Goal: Transaction & Acquisition: Obtain resource

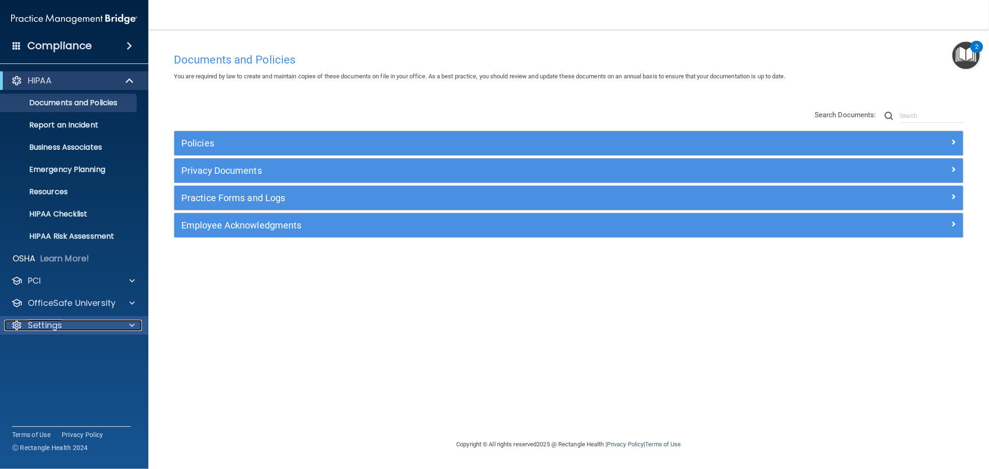
click at [49, 328] on p "Settings" at bounding box center [45, 325] width 34 height 11
click at [68, 369] on p "My Users" at bounding box center [69, 369] width 127 height 9
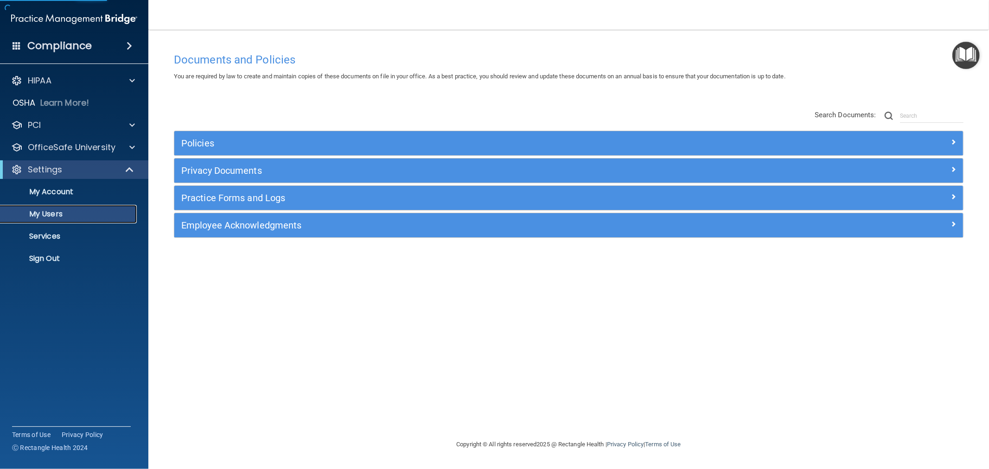
select select "20"
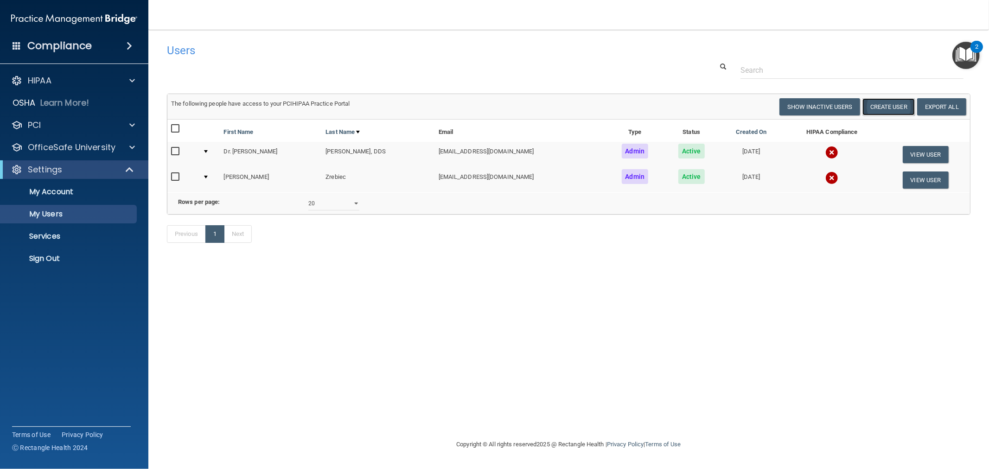
click at [896, 108] on button "Create User" at bounding box center [888, 106] width 52 height 17
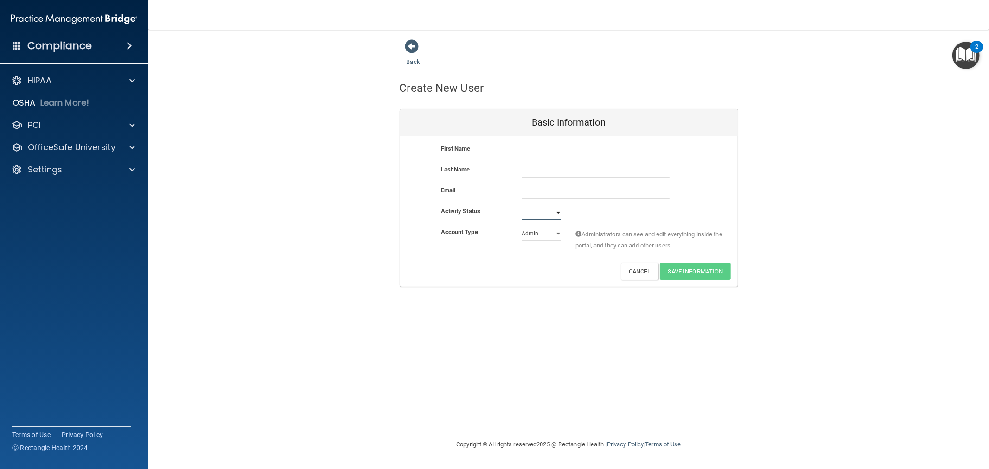
click at [557, 215] on select "Active Inactive" at bounding box center [541, 213] width 40 height 14
click at [521, 206] on select "Active Inactive" at bounding box center [541, 213] width 40 height 14
click at [549, 215] on select "Active Inactive" at bounding box center [541, 213] width 40 height 14
select select "active"
click at [521, 206] on select "Active Inactive" at bounding box center [541, 213] width 40 height 14
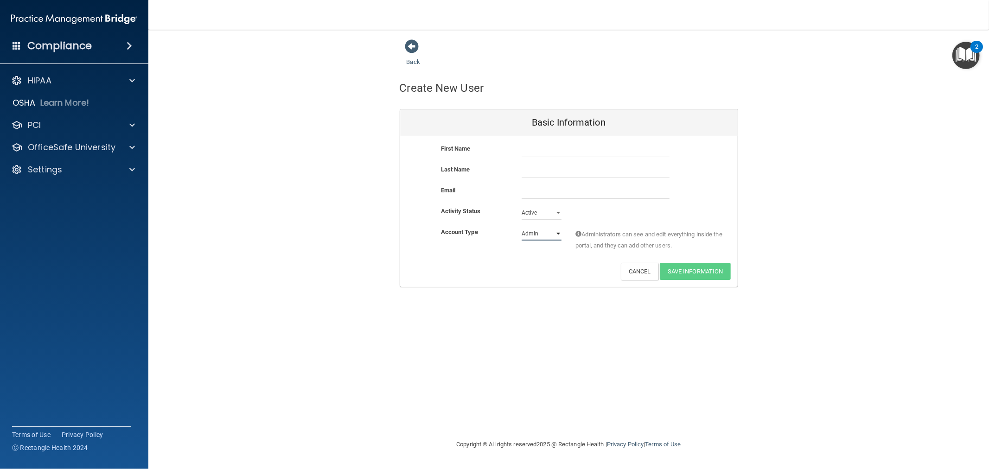
click at [545, 232] on select "Admin Member" at bounding box center [541, 234] width 40 height 14
select select "practice_member"
click at [521, 227] on select "Admin Member" at bounding box center [541, 234] width 40 height 14
click at [41, 175] on p "Settings" at bounding box center [45, 169] width 34 height 11
click at [53, 212] on p "My Users" at bounding box center [69, 214] width 127 height 9
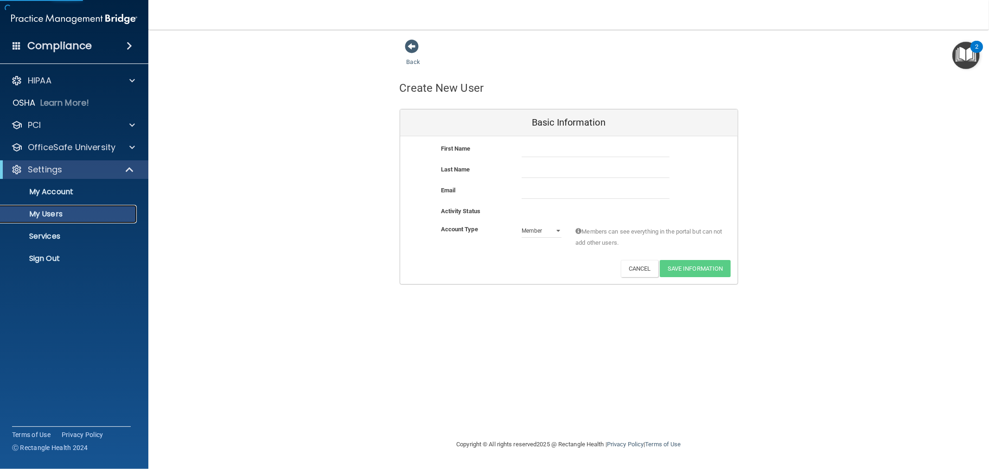
select select "20"
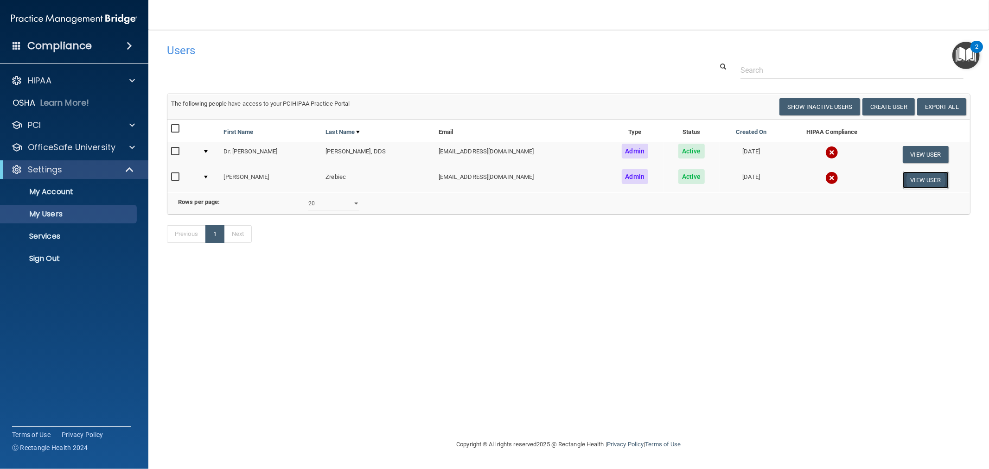
click at [914, 178] on button "View User" at bounding box center [926, 180] width 46 height 17
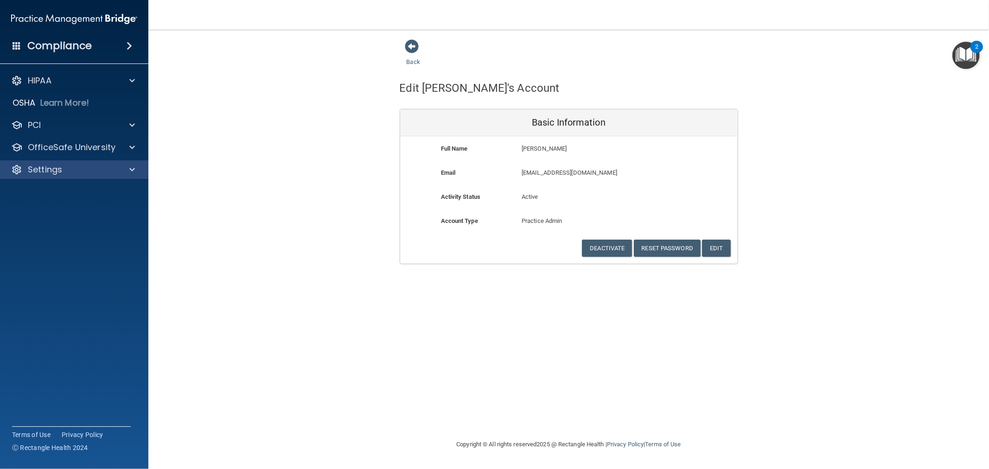
click at [121, 160] on div "Settings" at bounding box center [74, 169] width 149 height 19
click at [51, 165] on p "Settings" at bounding box center [45, 169] width 34 height 11
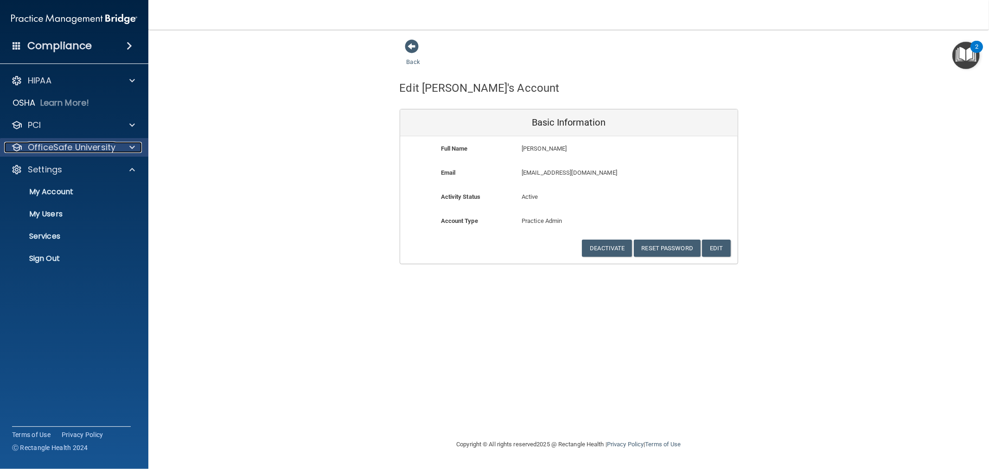
click at [57, 147] on p "OfficeSafe University" at bounding box center [72, 147] width 88 height 11
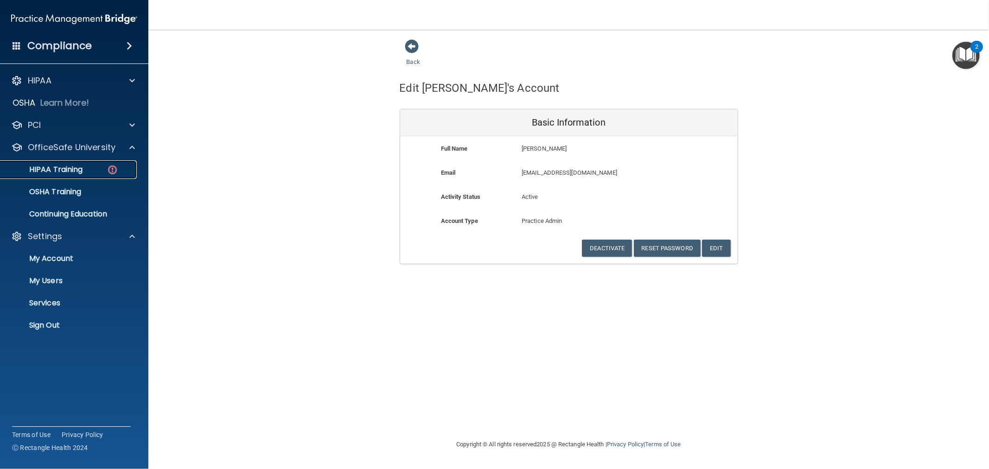
click at [79, 169] on p "HIPAA Training" at bounding box center [44, 169] width 76 height 9
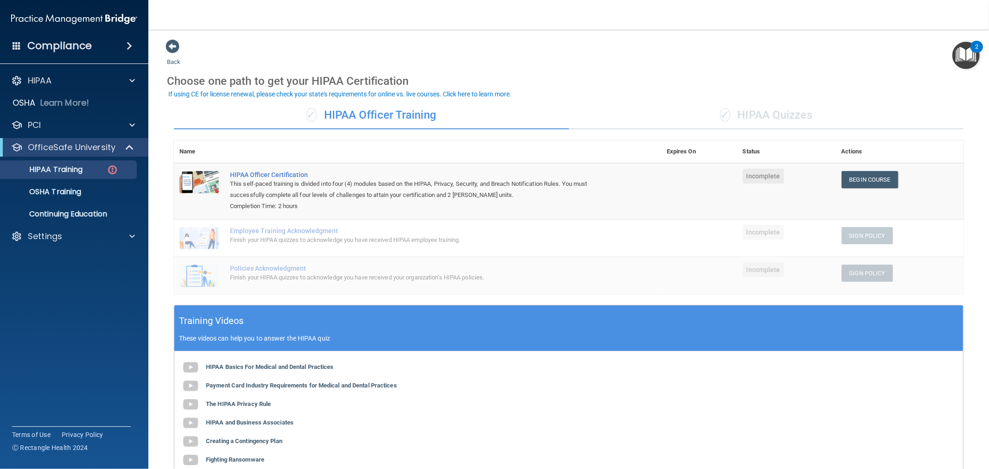
click at [777, 124] on div "✓ HIPAA Quizzes" at bounding box center [766, 116] width 395 height 28
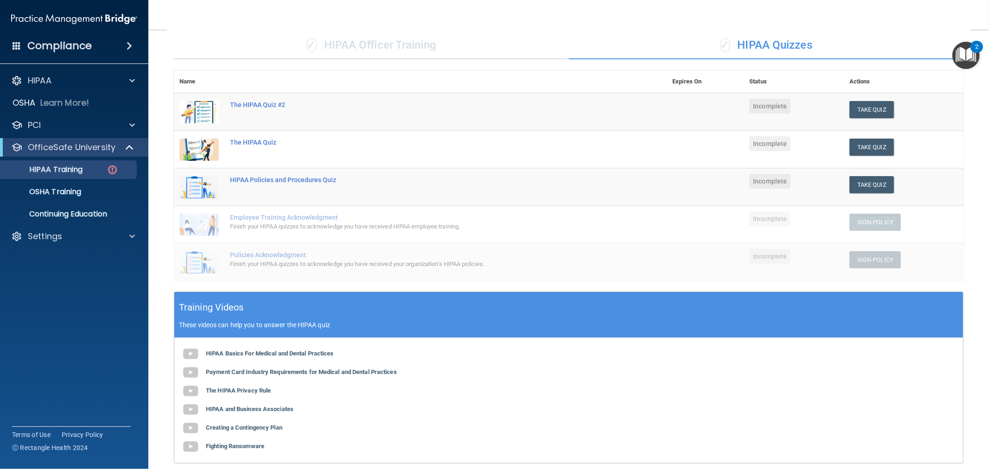
scroll to position [51, 0]
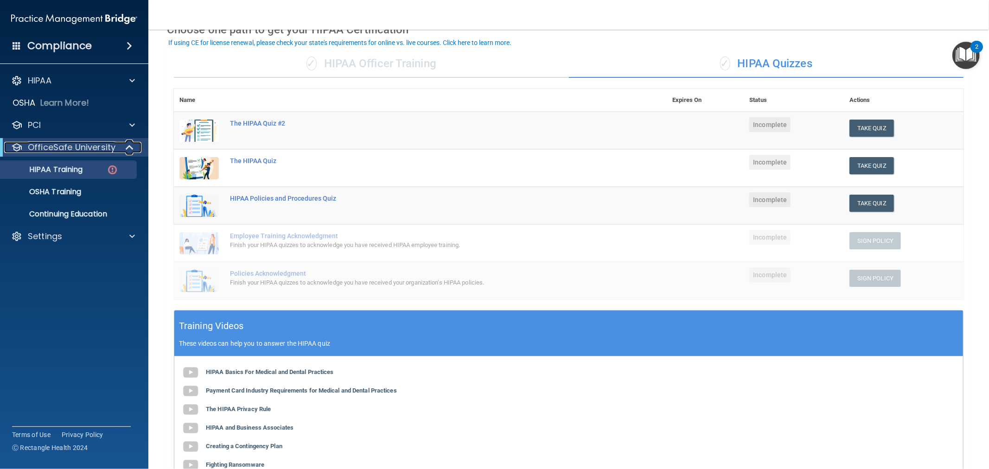
click at [123, 147] on div at bounding box center [130, 147] width 23 height 11
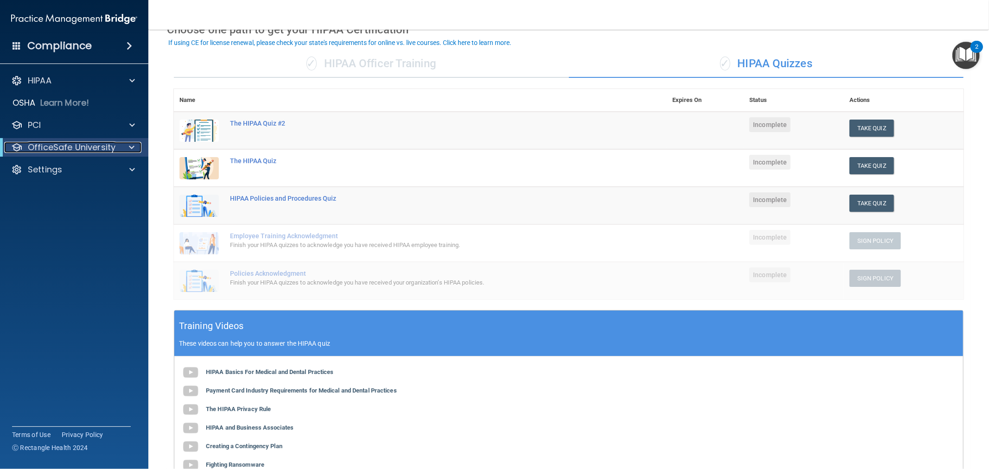
click at [133, 146] on span at bounding box center [132, 147] width 6 height 11
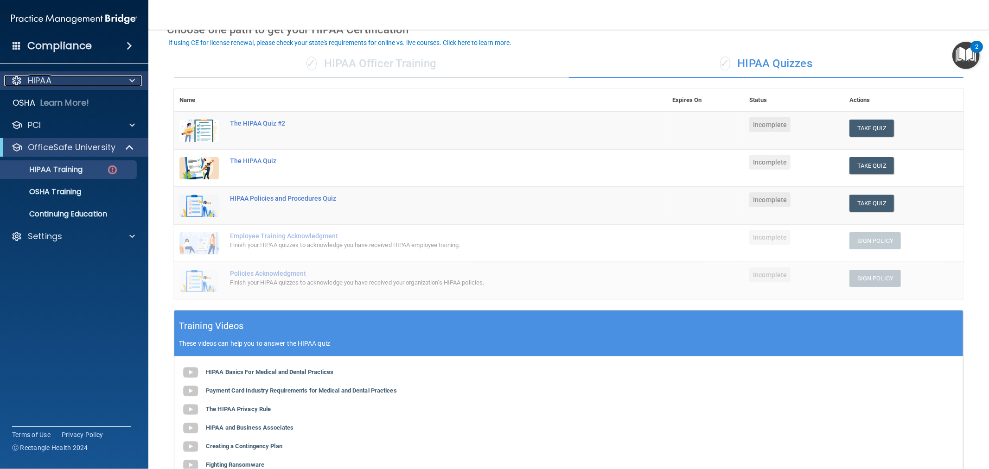
click at [126, 82] on div at bounding box center [130, 80] width 23 height 11
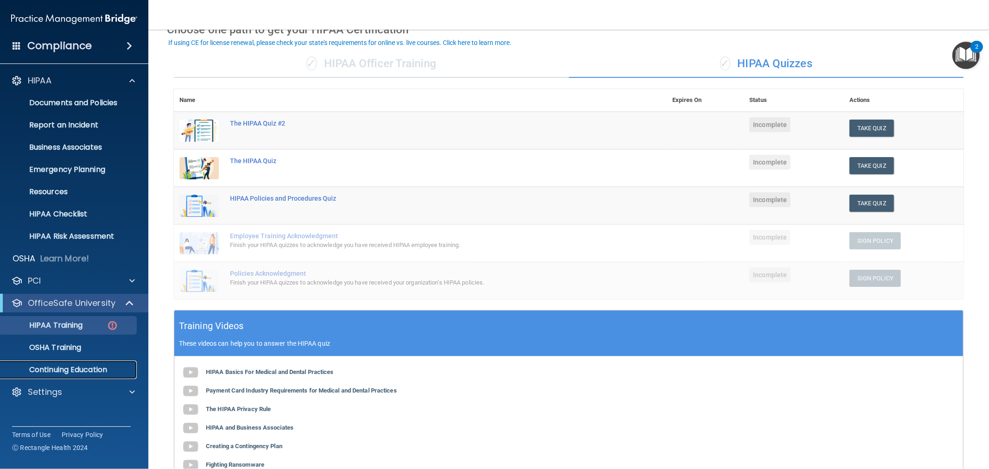
click at [64, 368] on p "Continuing Education" at bounding box center [69, 369] width 127 height 9
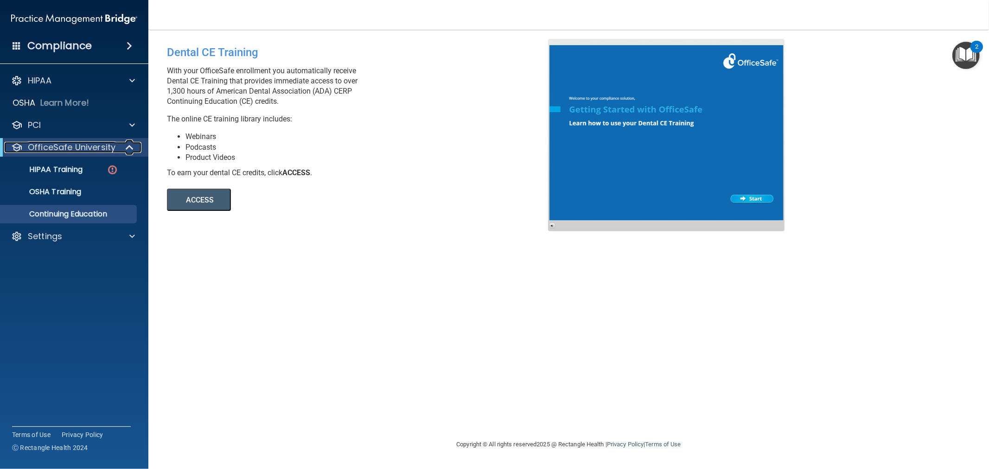
click at [132, 145] on span at bounding box center [131, 147] width 8 height 11
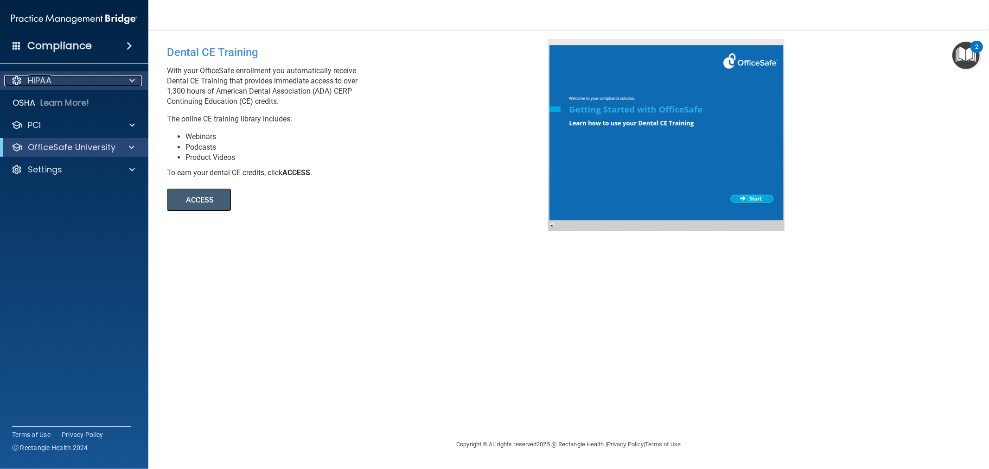
click at [131, 80] on span at bounding box center [132, 80] width 6 height 11
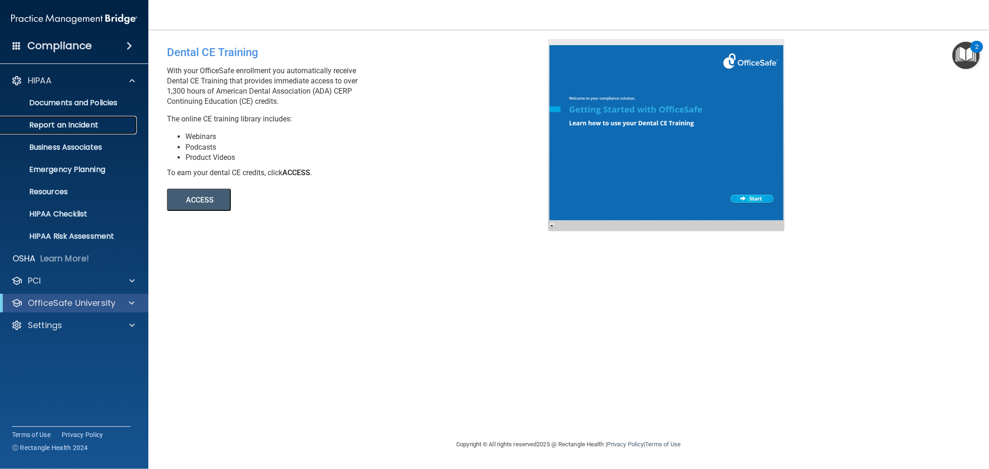
click at [43, 132] on link "Report an Incident" at bounding box center [64, 125] width 146 height 19
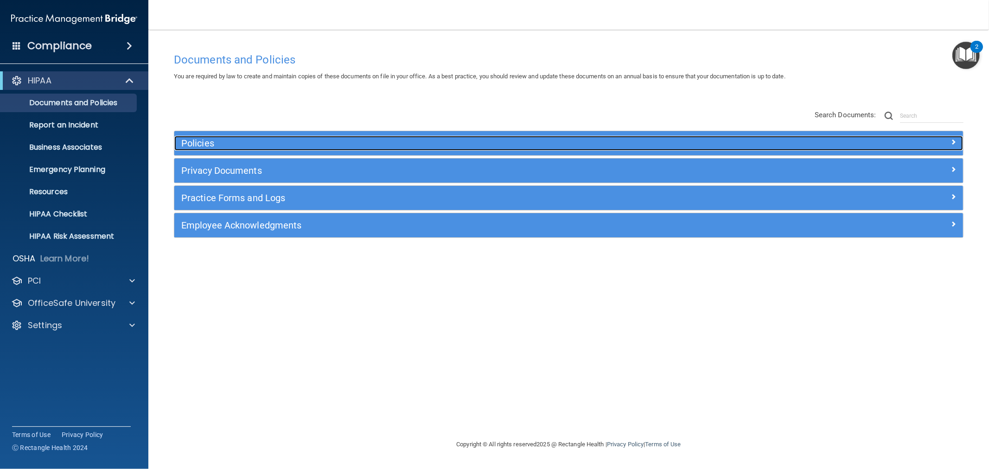
click at [207, 140] on h5 "Policies" at bounding box center [470, 143] width 578 height 10
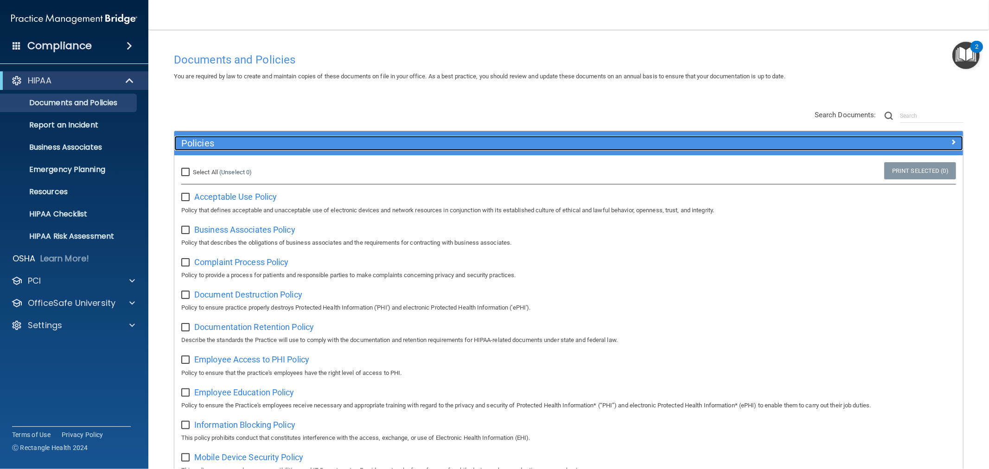
click at [211, 140] on h5 "Policies" at bounding box center [470, 143] width 578 height 10
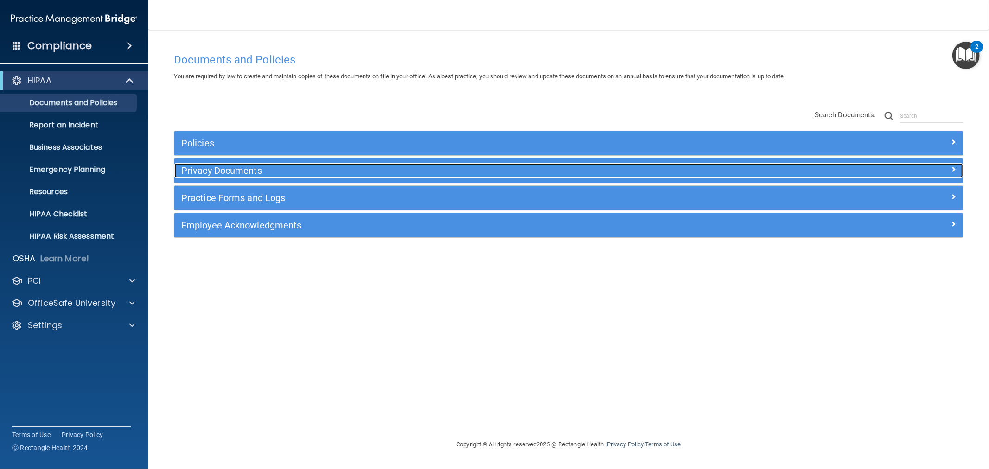
click at [227, 165] on h5 "Privacy Documents" at bounding box center [470, 170] width 578 height 10
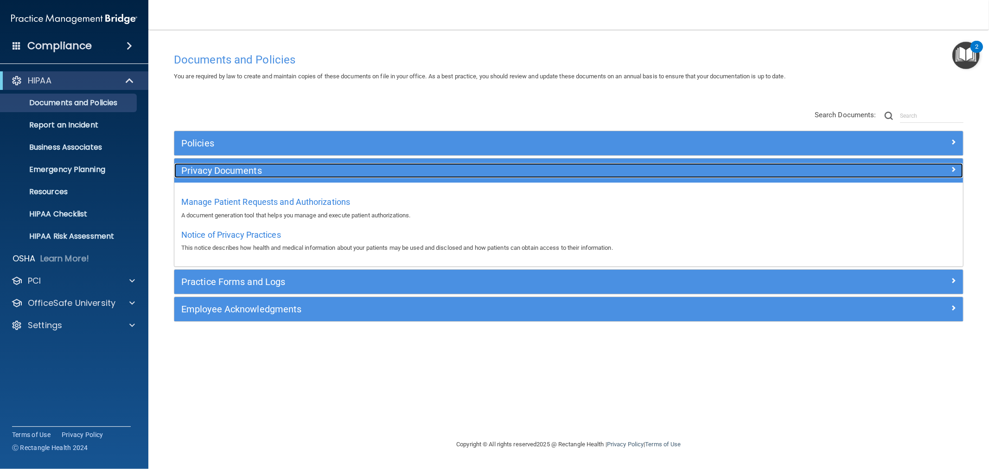
click at [201, 171] on h5 "Privacy Documents" at bounding box center [470, 170] width 578 height 10
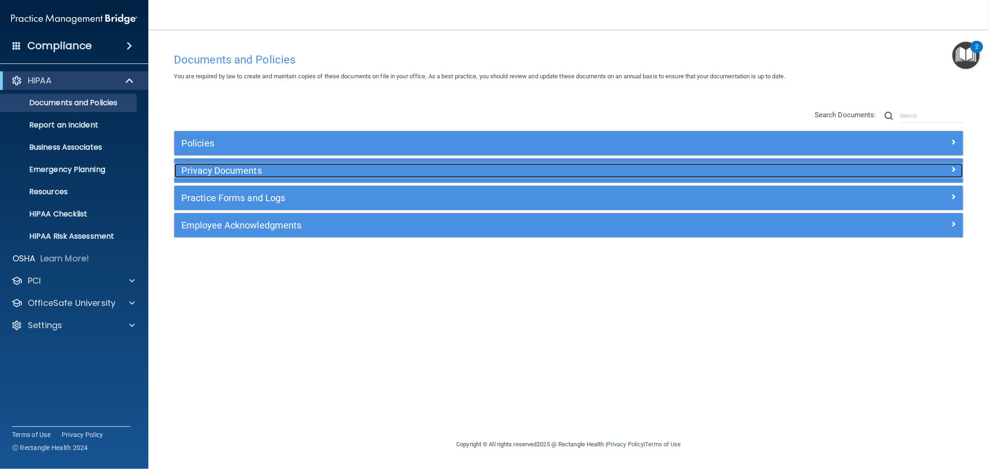
click at [258, 170] on h5 "Privacy Documents" at bounding box center [470, 170] width 578 height 10
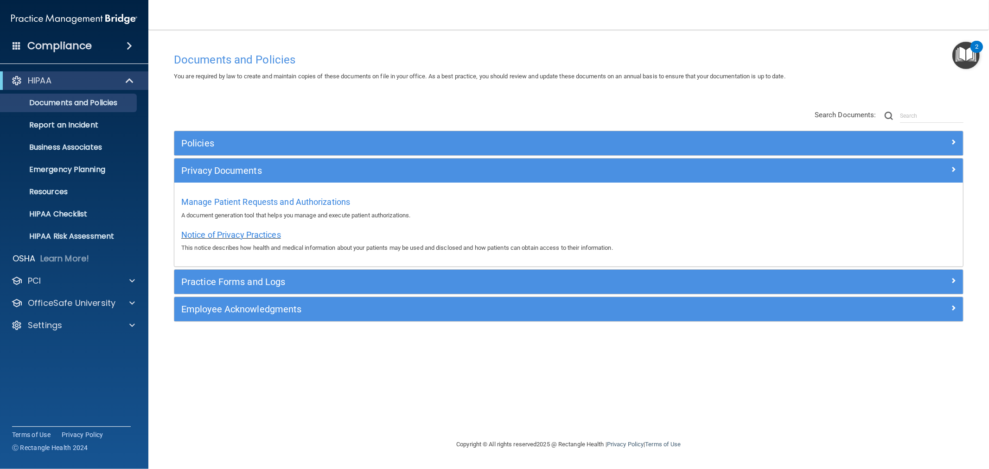
click at [200, 235] on span "Notice of Privacy Practices" at bounding box center [231, 235] width 100 height 10
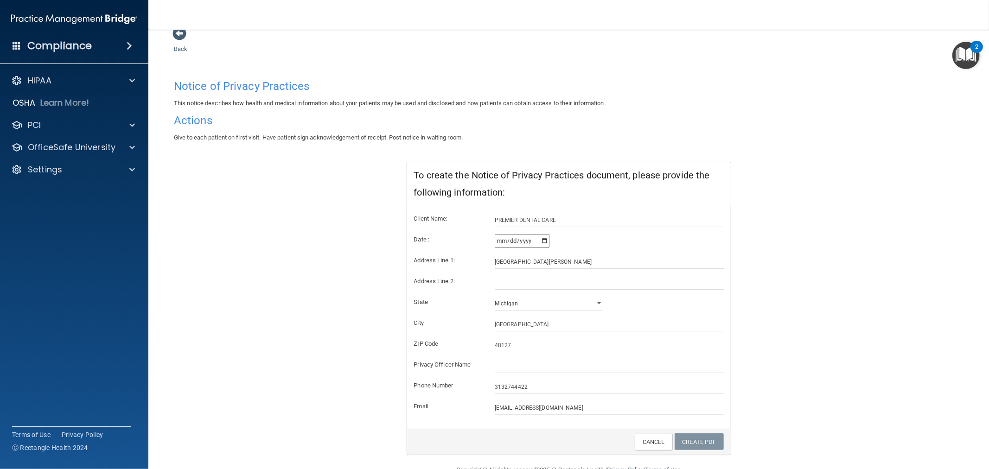
scroll to position [45, 0]
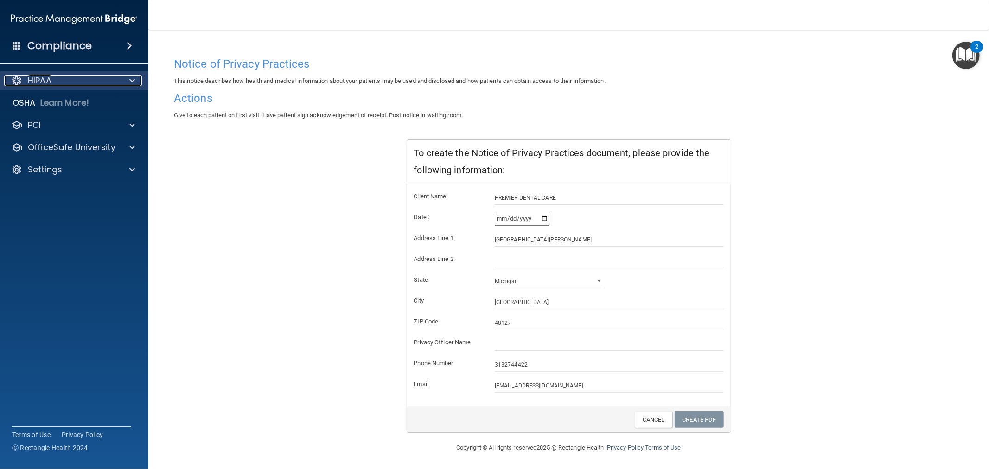
click at [105, 82] on div "HIPAA" at bounding box center [61, 80] width 115 height 11
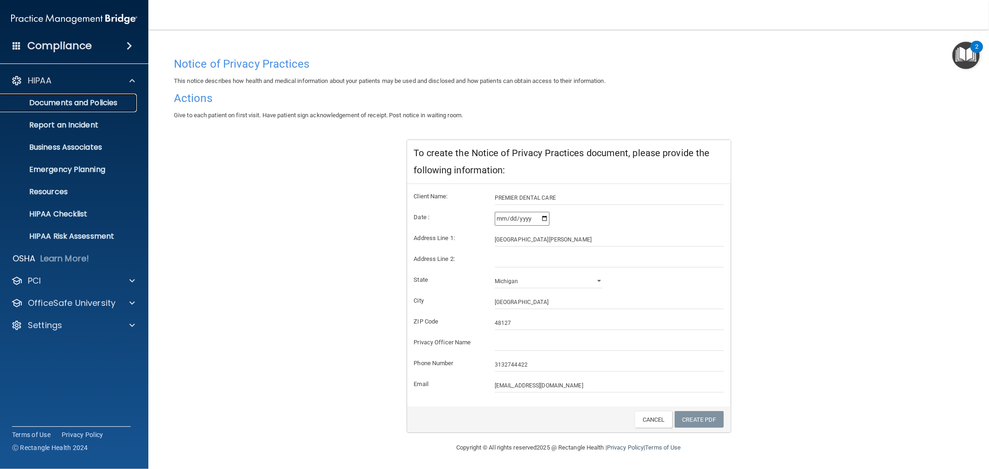
click at [107, 103] on p "Documents and Policies" at bounding box center [69, 102] width 127 height 9
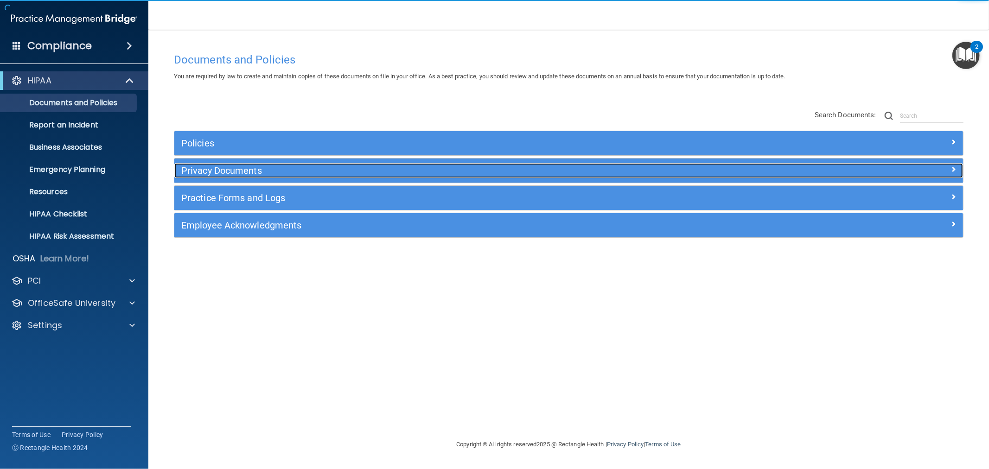
click at [198, 172] on h5 "Privacy Documents" at bounding box center [470, 170] width 578 height 10
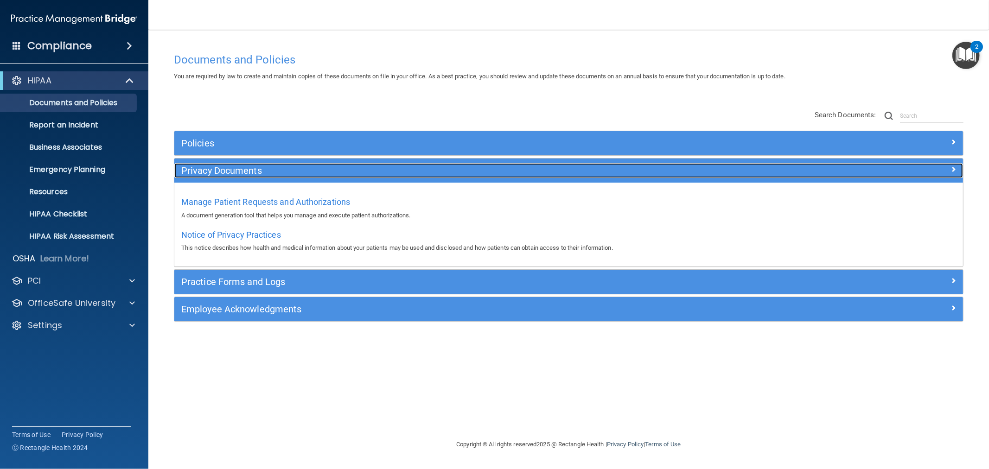
click at [234, 168] on h5 "Privacy Documents" at bounding box center [470, 170] width 578 height 10
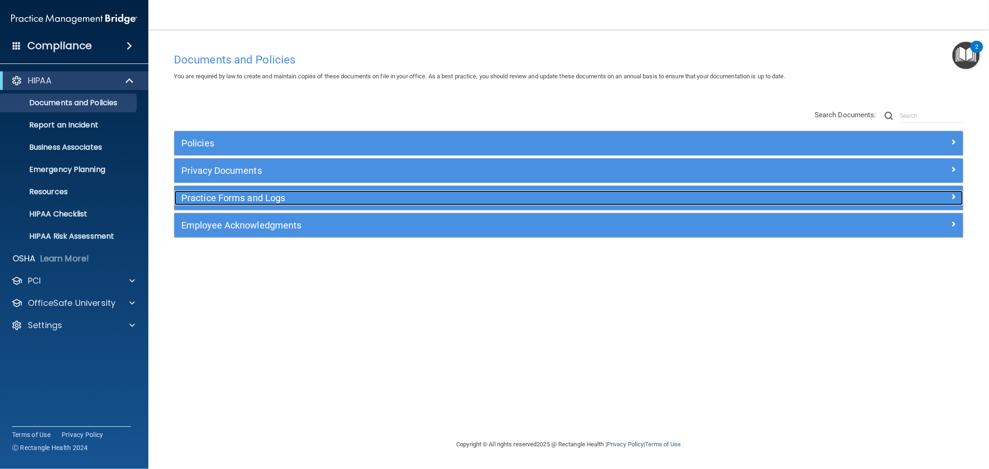
drag, startPoint x: 258, startPoint y: 197, endPoint x: 293, endPoint y: 196, distance: 35.7
click at [257, 197] on h5 "Practice Forms and Logs" at bounding box center [470, 198] width 578 height 10
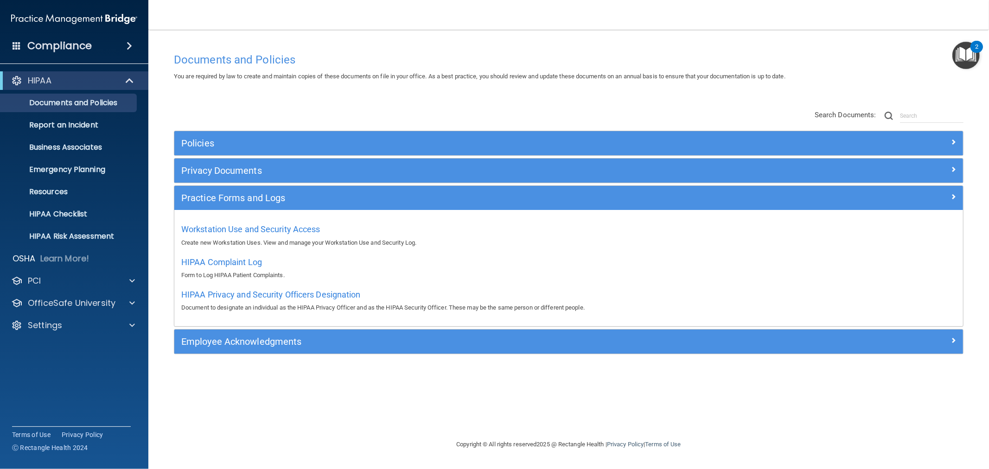
click at [209, 179] on div "Privacy Documents" at bounding box center [568, 171] width 789 height 24
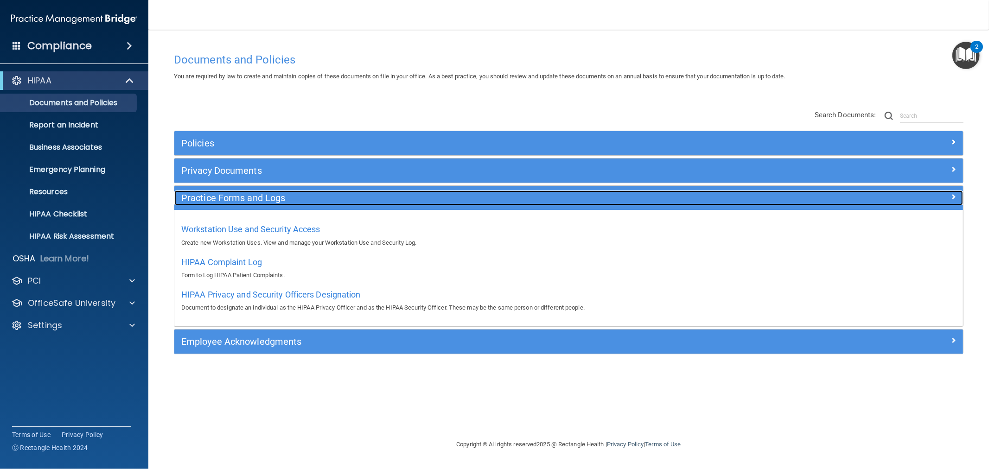
click at [206, 197] on h5 "Practice Forms and Logs" at bounding box center [470, 198] width 578 height 10
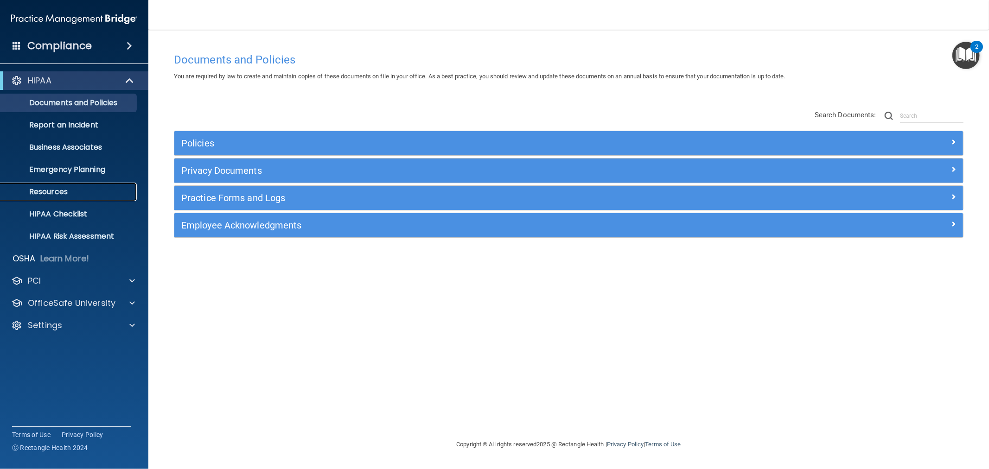
click at [57, 194] on p "Resources" at bounding box center [69, 191] width 127 height 9
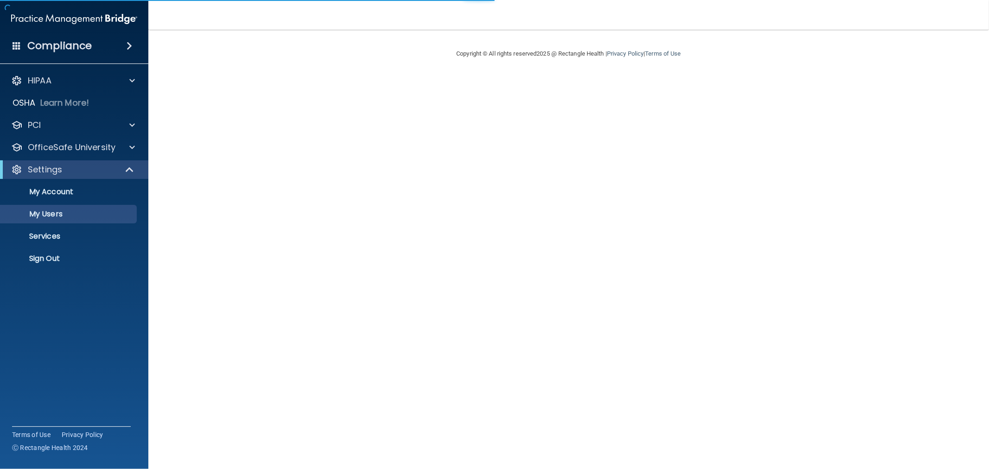
select select "20"
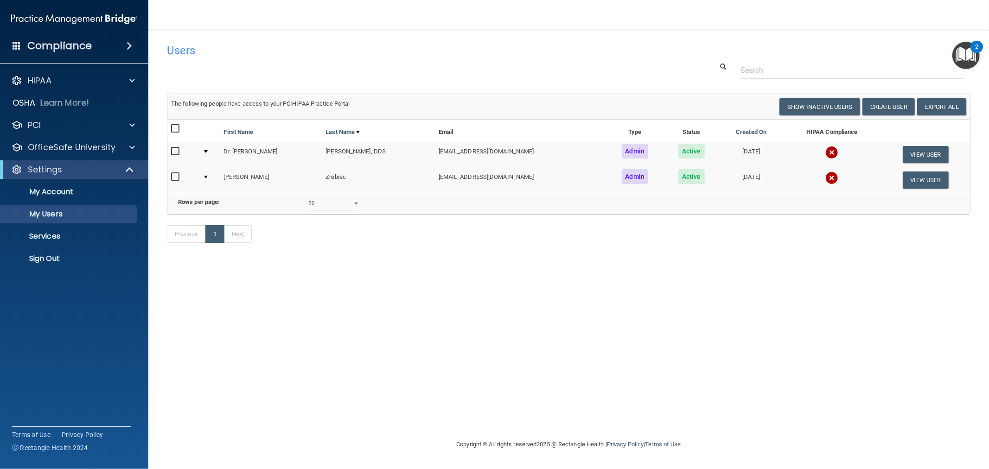
click at [968, 54] on img "Open Resource Center, 2 new notifications" at bounding box center [965, 55] width 27 height 27
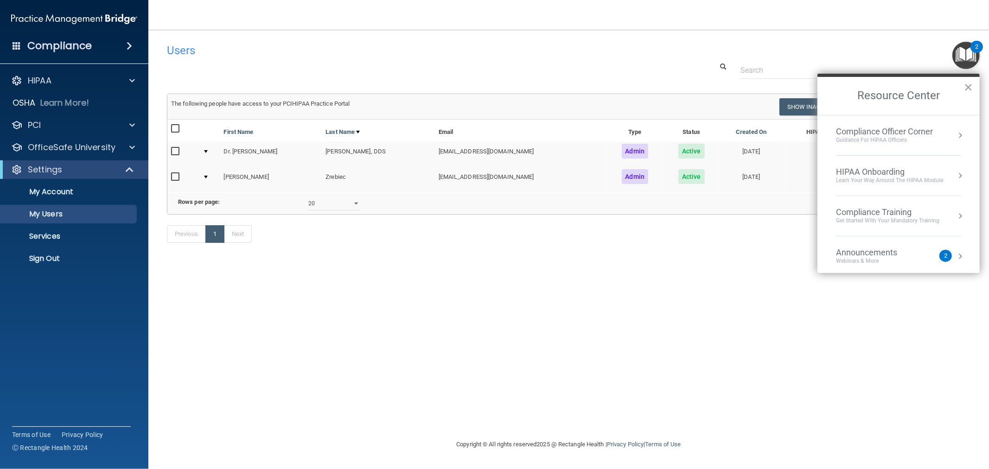
click at [965, 55] on img "Open Resource Center, 2 new notifications" at bounding box center [965, 55] width 27 height 27
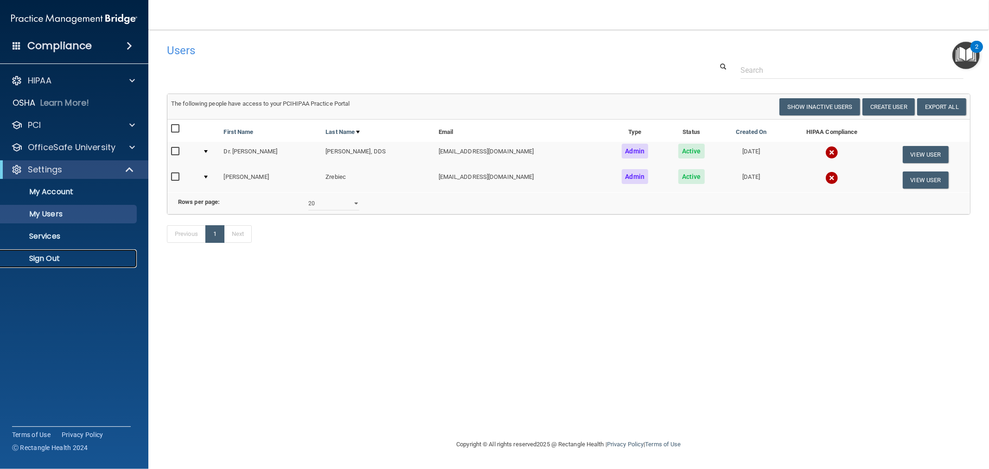
click at [62, 257] on p "Sign Out" at bounding box center [69, 258] width 127 height 9
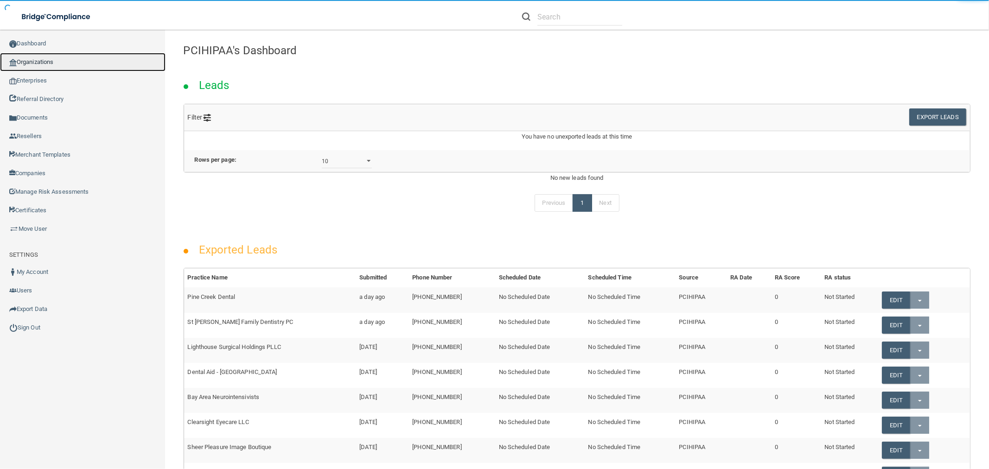
click at [63, 66] on link "Organizations" at bounding box center [82, 62] width 165 height 19
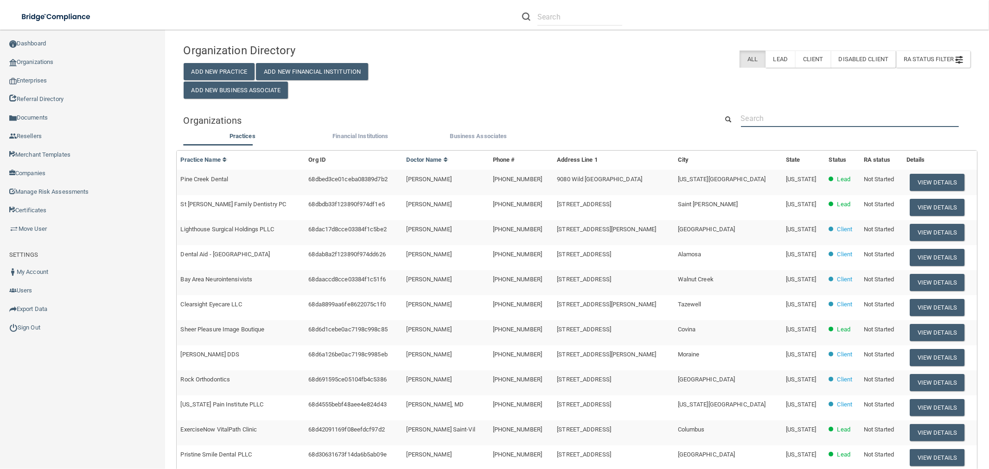
click at [799, 127] on input "text" at bounding box center [850, 118] width 218 height 17
paste input "Center for Anxiety and Behavior Management, LLC"
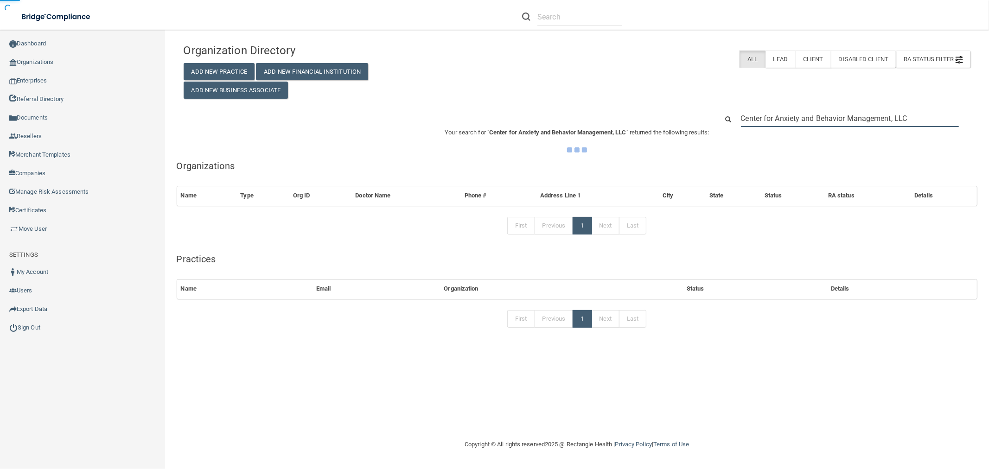
type input "Center for Anxiety and Behavior Management, LLC."
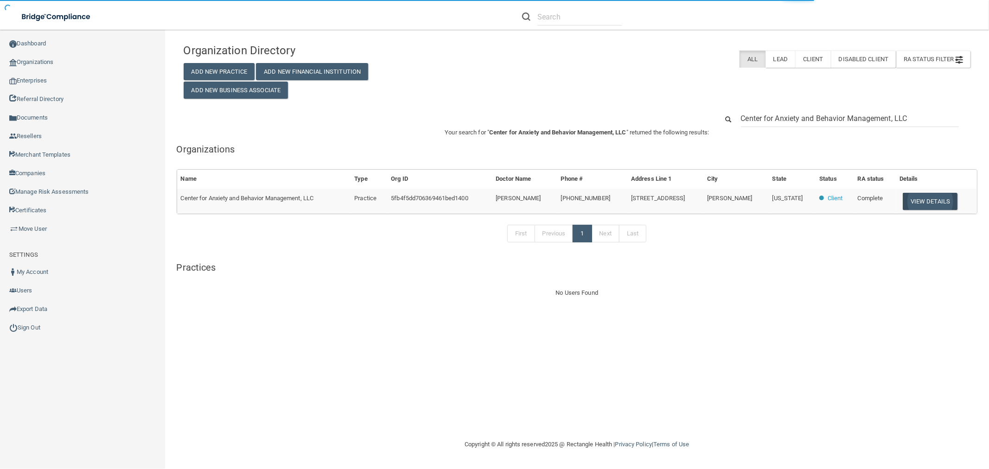
type input "Center for Anxiety and Behavior Management, LLC"
click at [918, 206] on button "View Details" at bounding box center [930, 201] width 55 height 17
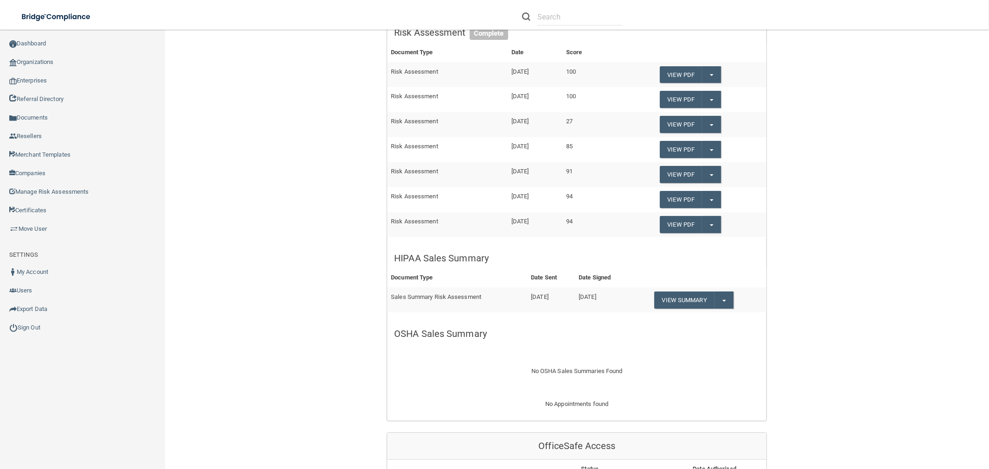
scroll to position [257, 0]
click at [729, 299] on button "Split button!" at bounding box center [723, 299] width 19 height 17
click at [712, 322] on link "Download as PDF" at bounding box center [692, 318] width 77 height 14
